Goal: Information Seeking & Learning: Learn about a topic

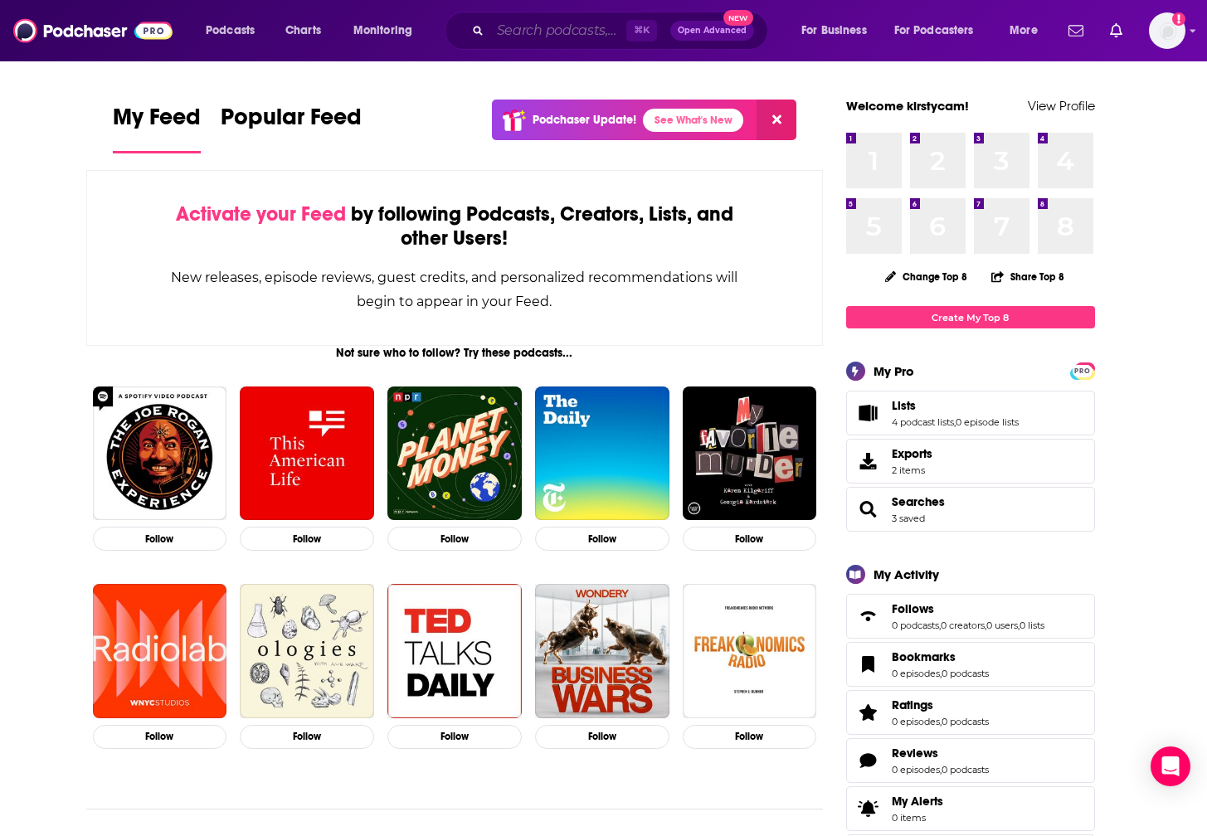
click at [581, 33] on input "Search podcasts, credits, & more..." at bounding box center [558, 30] width 136 height 27
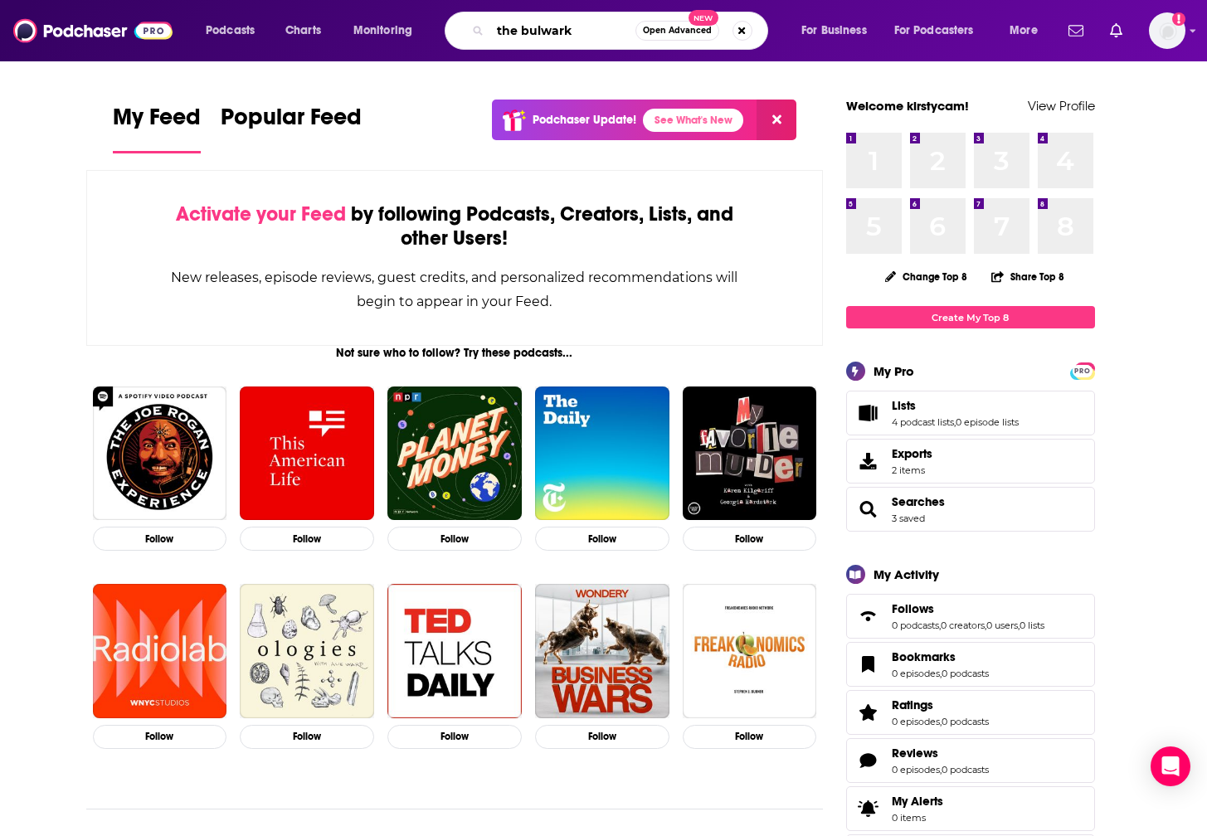
type input "the bulwark"
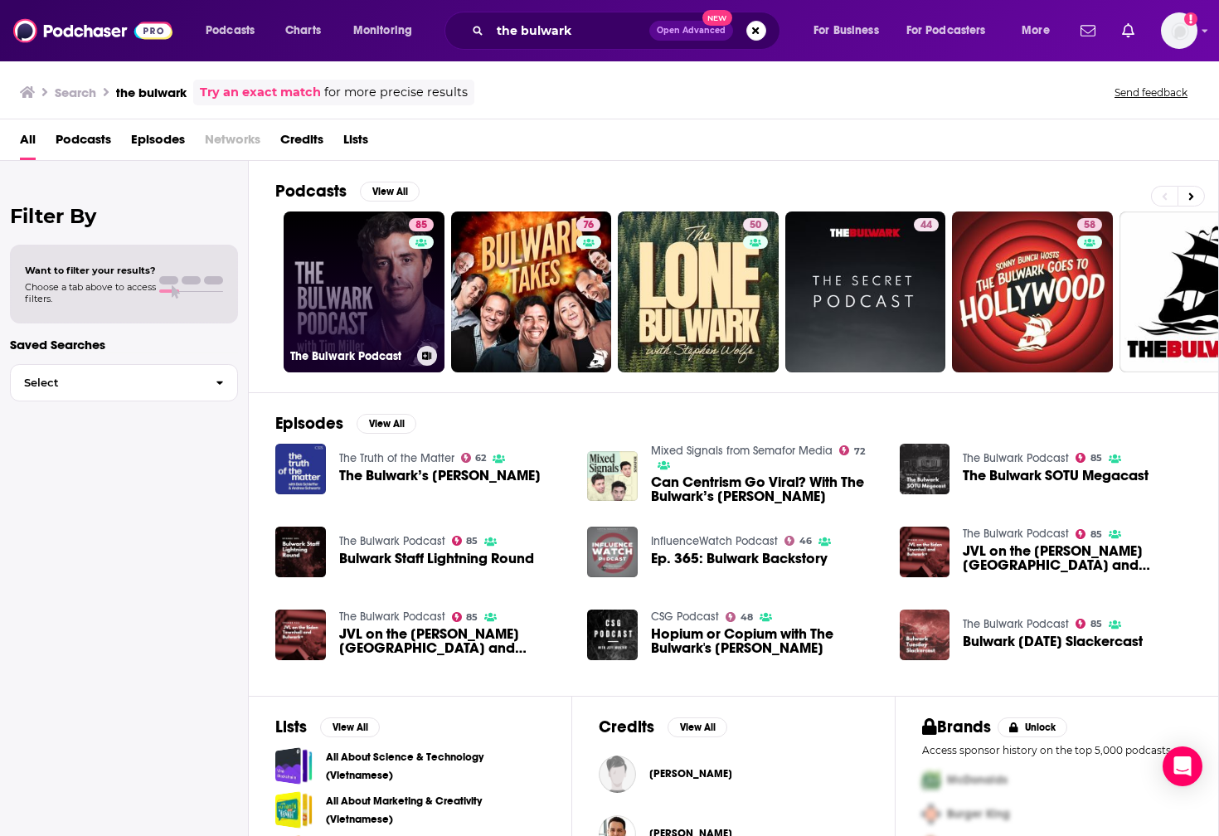
click at [365, 316] on link "85 The Bulwark Podcast" at bounding box center [364, 292] width 161 height 161
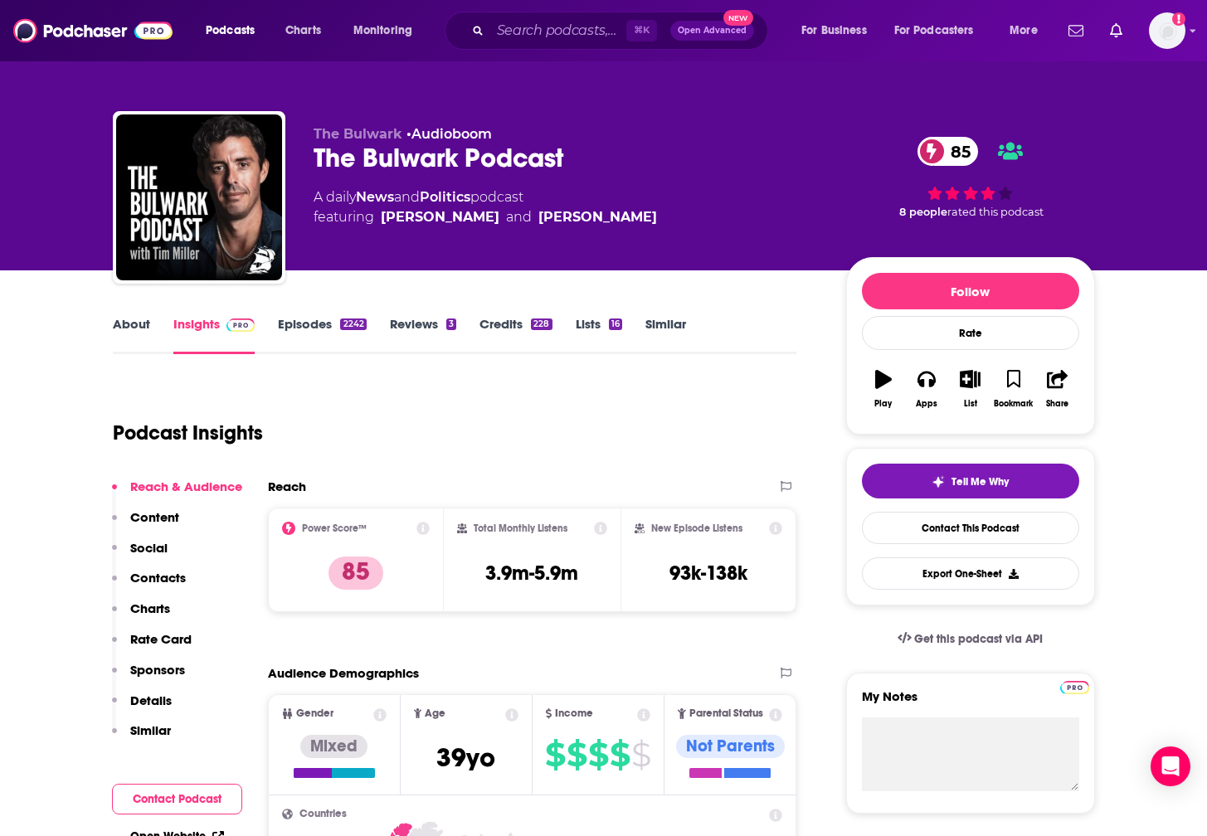
click at [321, 330] on link "Episodes 2242" at bounding box center [322, 335] width 88 height 38
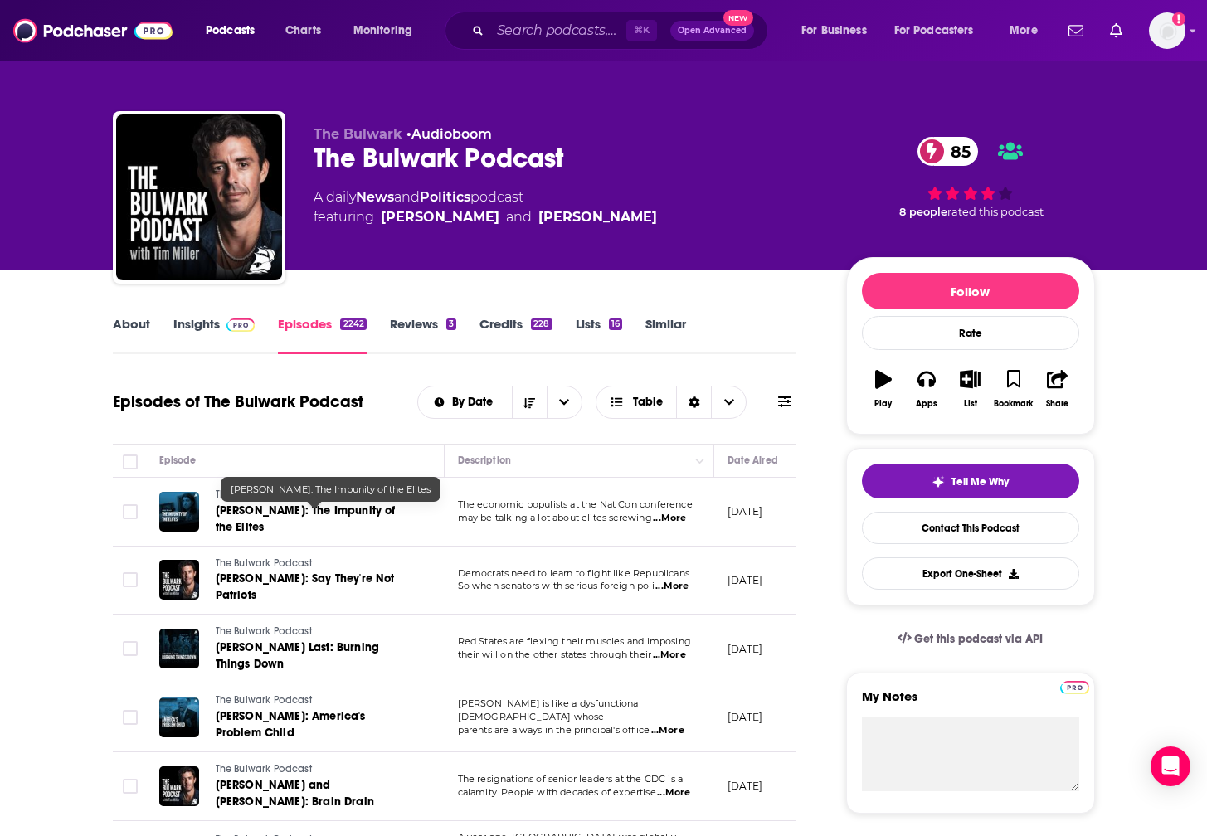
click at [277, 517] on span "[PERSON_NAME]: The Impunity of the Elites" at bounding box center [306, 519] width 180 height 31
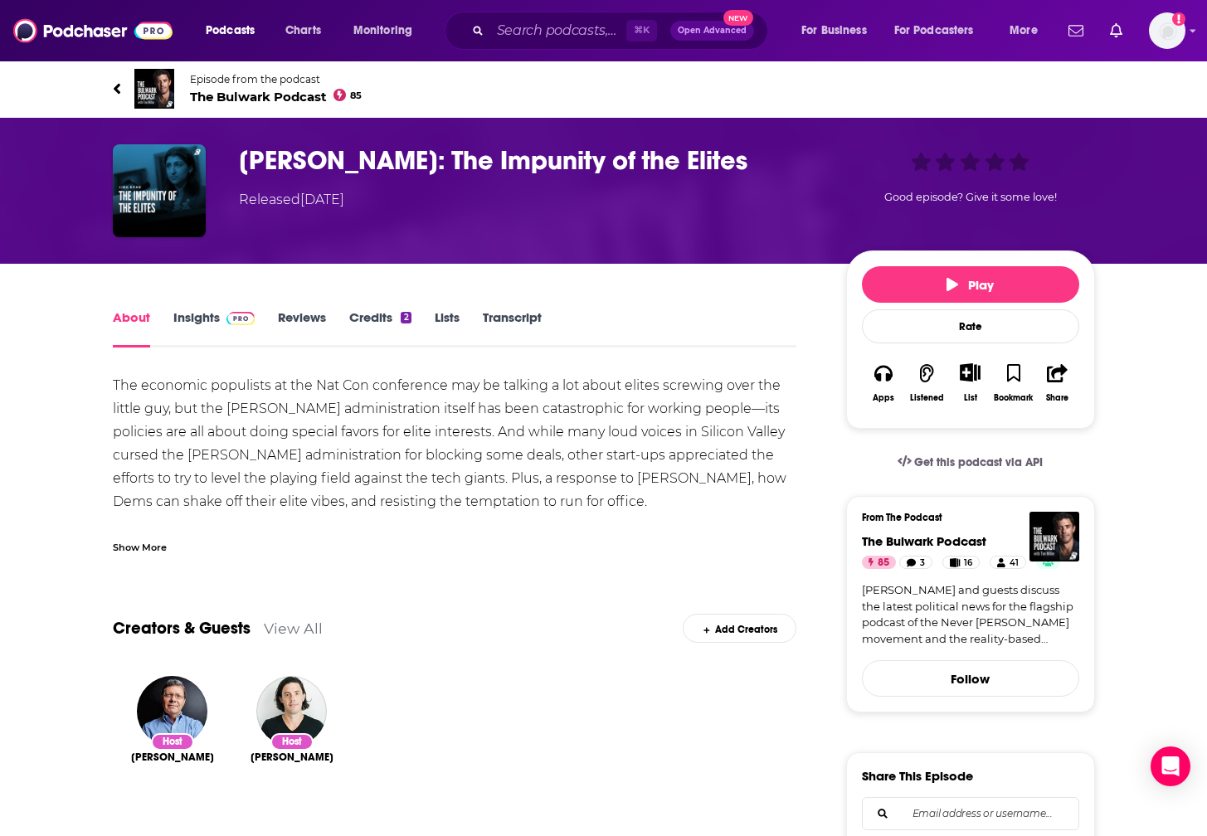
scroll to position [6, 0]
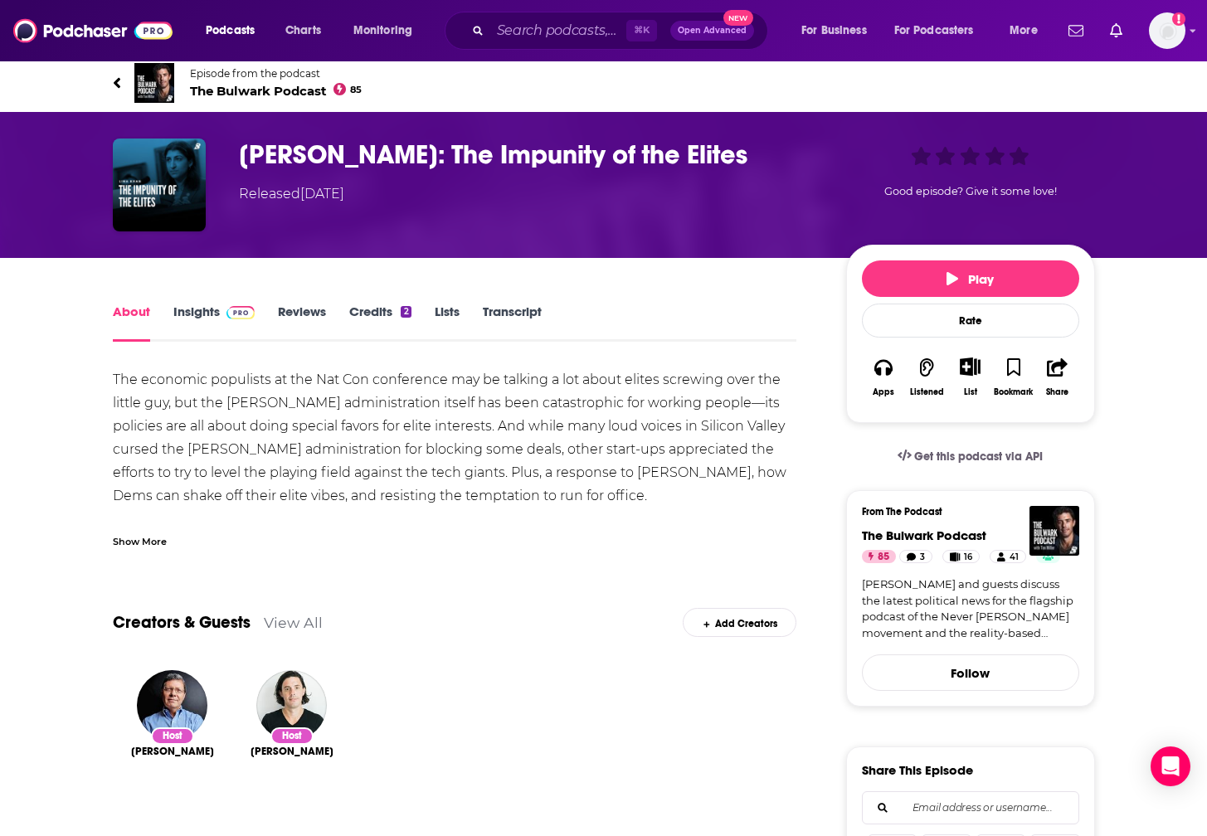
click at [497, 311] on link "Transcript" at bounding box center [512, 323] width 59 height 38
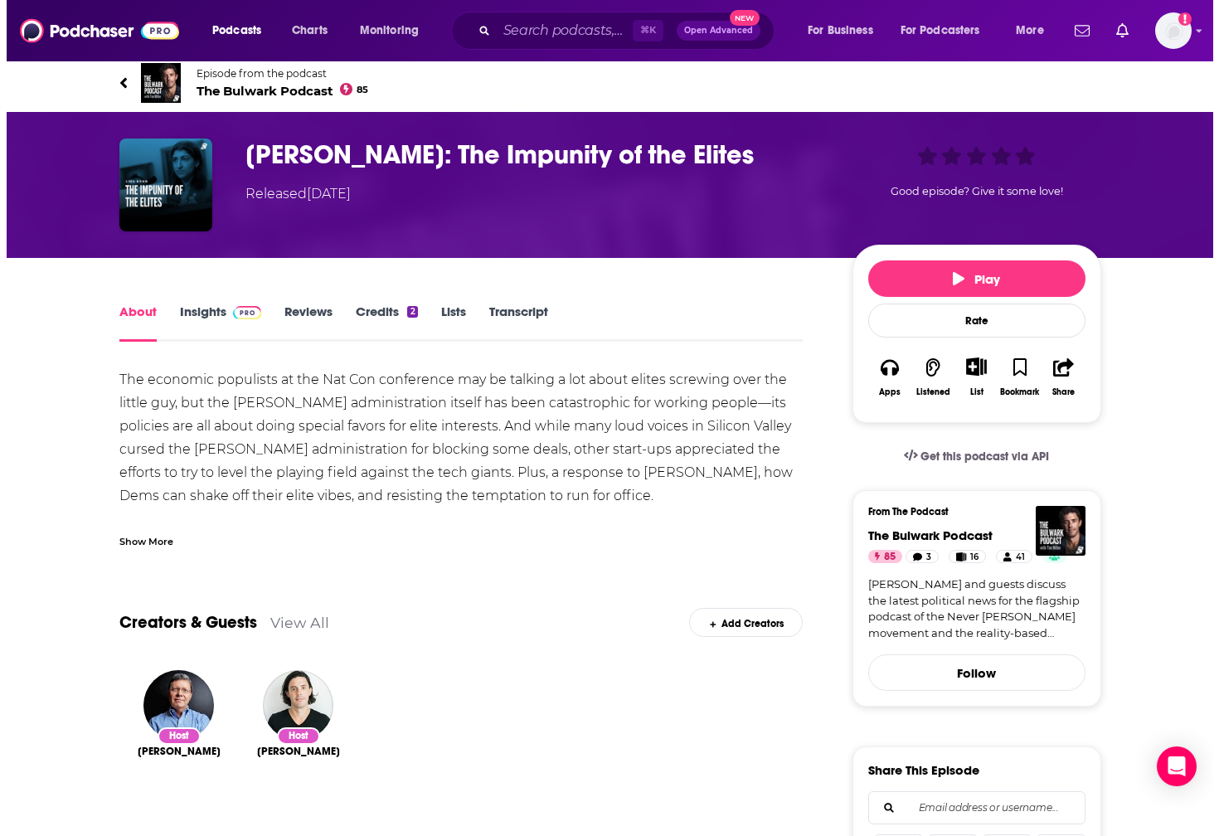
scroll to position [0, 0]
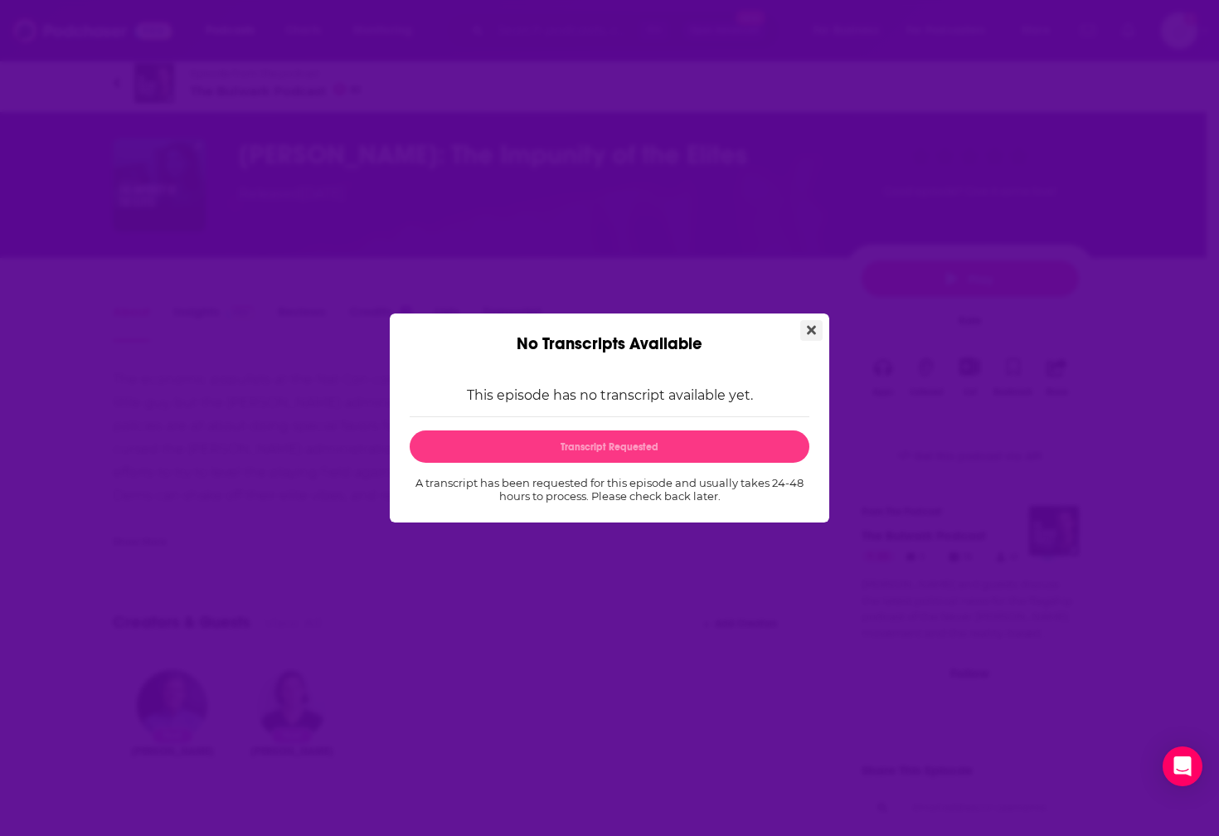
click at [818, 326] on button "Close" at bounding box center [811, 330] width 22 height 21
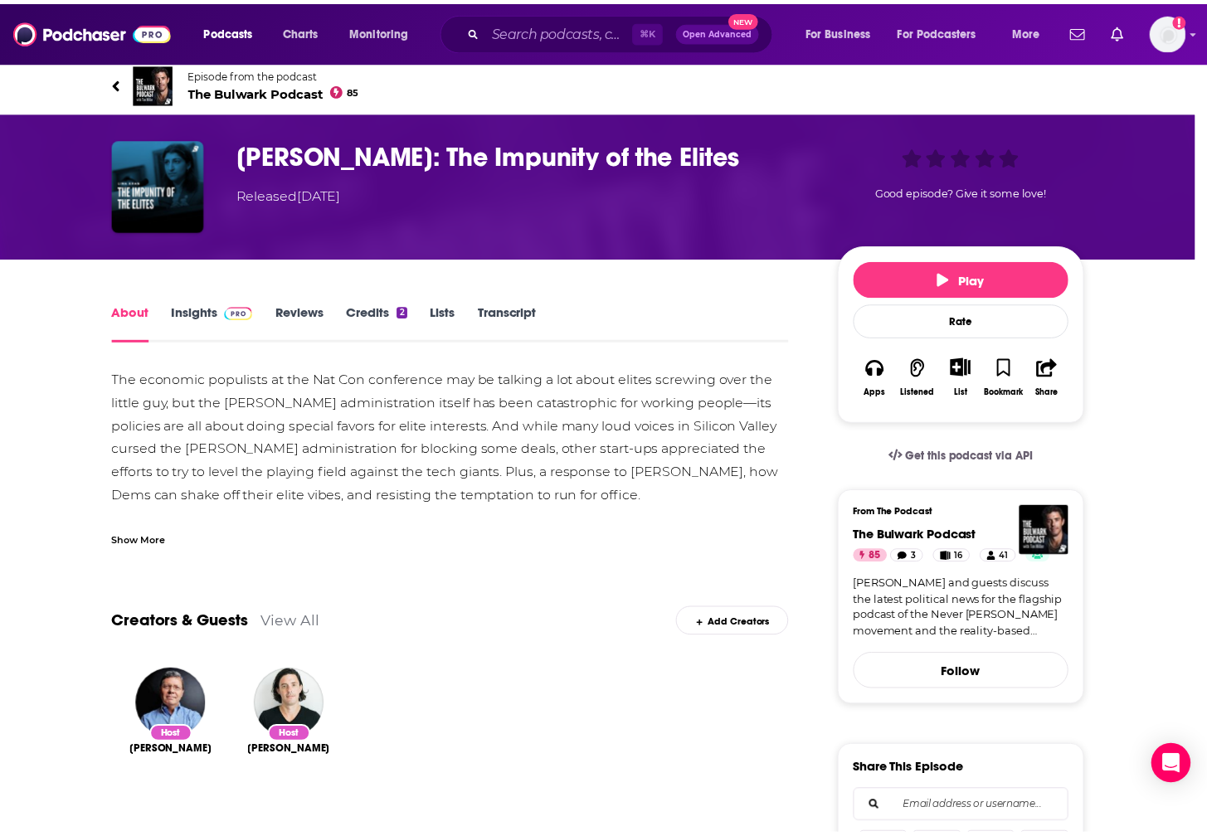
scroll to position [6, 0]
